Goal: Information Seeking & Learning: Learn about a topic

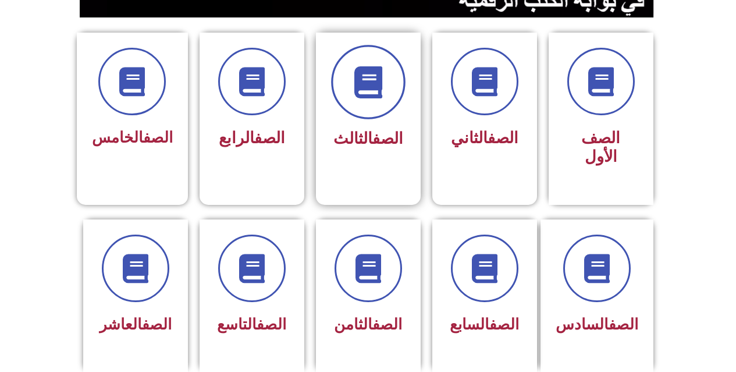
scroll to position [349, 0]
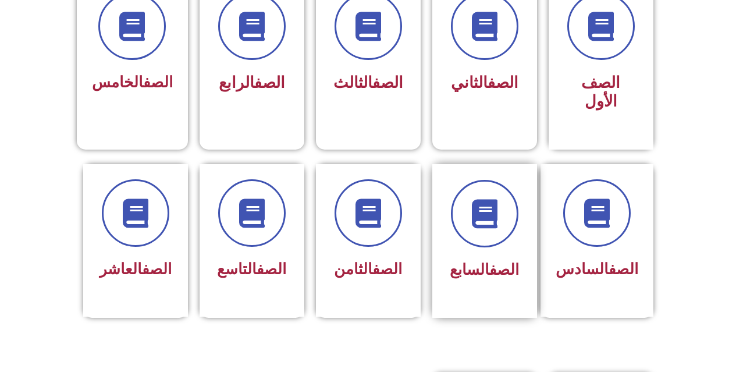
click at [514, 180] on div at bounding box center [484, 214] width 73 height 68
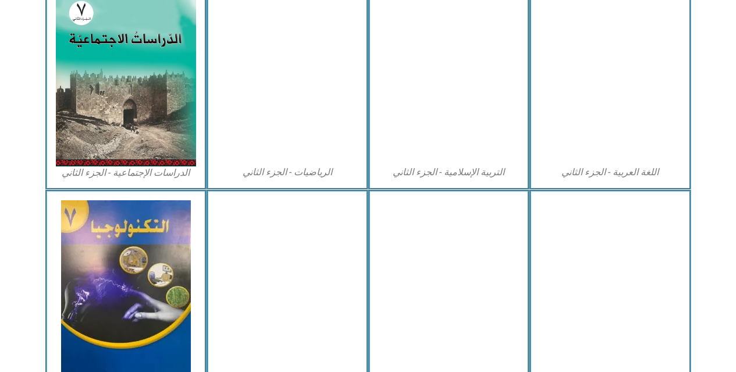
scroll to position [667, 0]
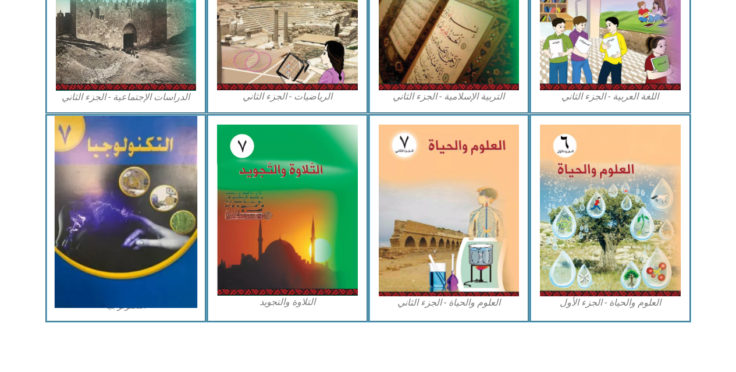
click at [153, 190] on img at bounding box center [126, 212] width 143 height 192
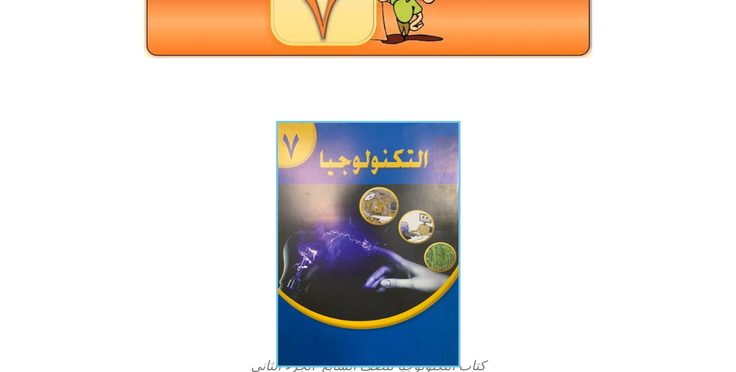
scroll to position [233, 0]
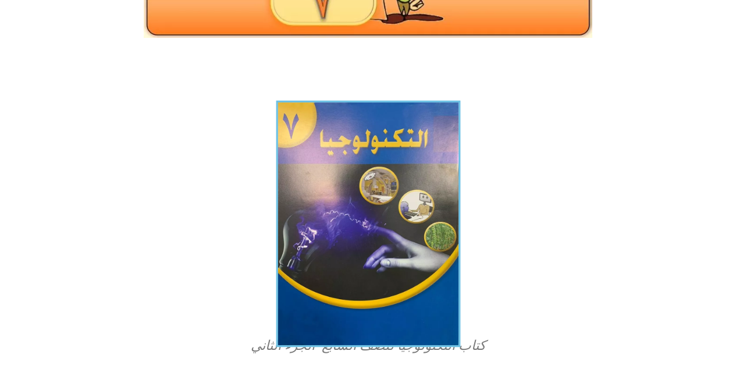
click at [336, 205] on img at bounding box center [368, 224] width 184 height 247
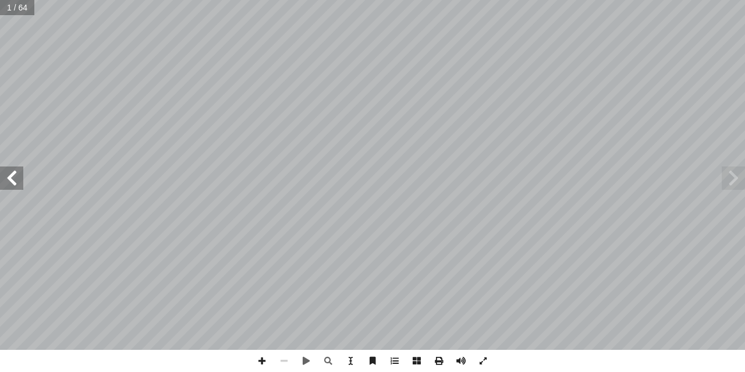
click at [13, 172] on span at bounding box center [11, 177] width 23 height 23
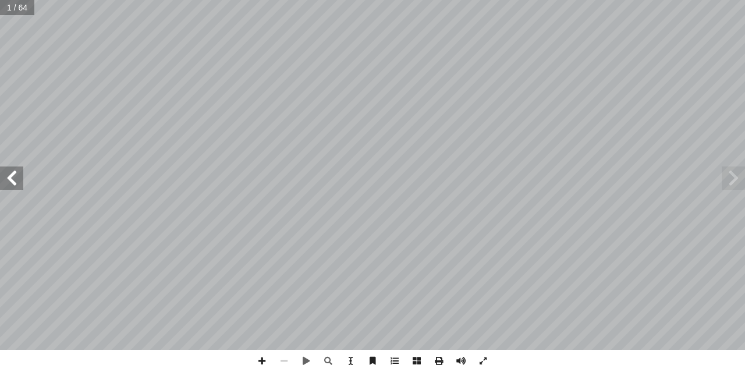
click at [13, 172] on span at bounding box center [11, 177] width 23 height 23
click at [14, 183] on span at bounding box center [11, 177] width 23 height 23
click at [0, 176] on span at bounding box center [11, 177] width 23 height 23
click at [19, 176] on span at bounding box center [11, 177] width 23 height 23
click at [258, 357] on span at bounding box center [262, 361] width 22 height 22
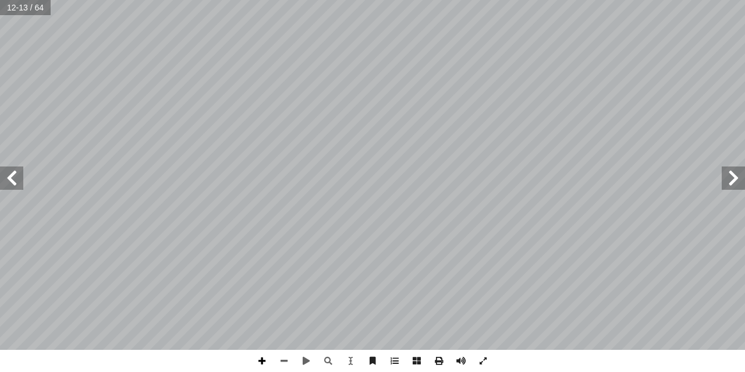
click at [261, 360] on span at bounding box center [262, 361] width 22 height 22
click at [387, 106] on html "الصفحة الرئيسية الصف الأول الصف الثاني الصف الثالث الصف الرابع الصف الخامس الصف…" at bounding box center [372, 53] width 745 height 106
click at [365, 367] on div "8 لعلك عرفت الآن لماذا يطلق على القسطرة العلاجية قسطرة البالون او الدعامة. ابحث…" at bounding box center [372, 186] width 745 height 372
click at [500, 0] on html "الصفحة الرئيسية الصف الأول الصف الثاني الصف الثالث الصف الرابع الصف الخامس الصف…" at bounding box center [372, 53] width 745 height 106
click at [289, 356] on span at bounding box center [284, 361] width 22 height 22
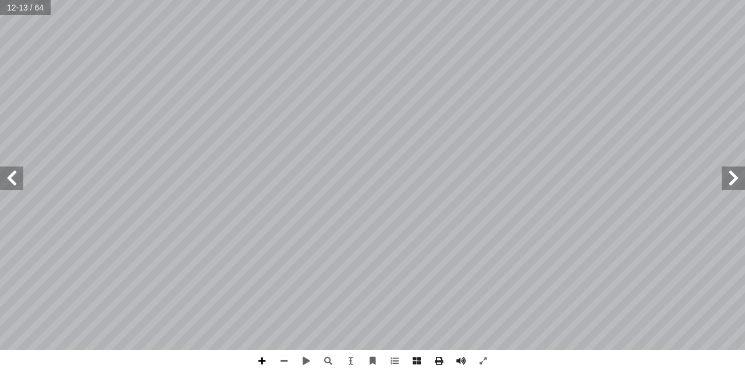
click at [267, 361] on span at bounding box center [262, 361] width 22 height 22
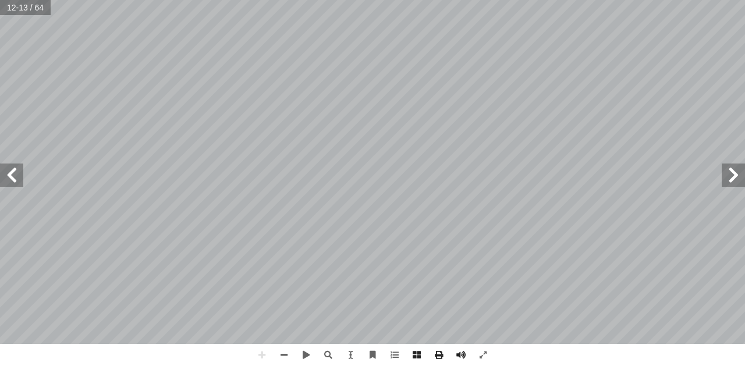
click at [349, 106] on html "الصفحة الرئيسية الصف الأول الصف الثاني الصف الثالث الصف الرابع الصف الخامس الصف…" at bounding box center [372, 53] width 745 height 106
click at [8, 184] on span at bounding box center [11, 175] width 23 height 23
click at [736, 182] on span at bounding box center [733, 175] width 23 height 23
click at [11, 173] on span at bounding box center [11, 175] width 23 height 23
